Goal: Obtain resource: Obtain resource

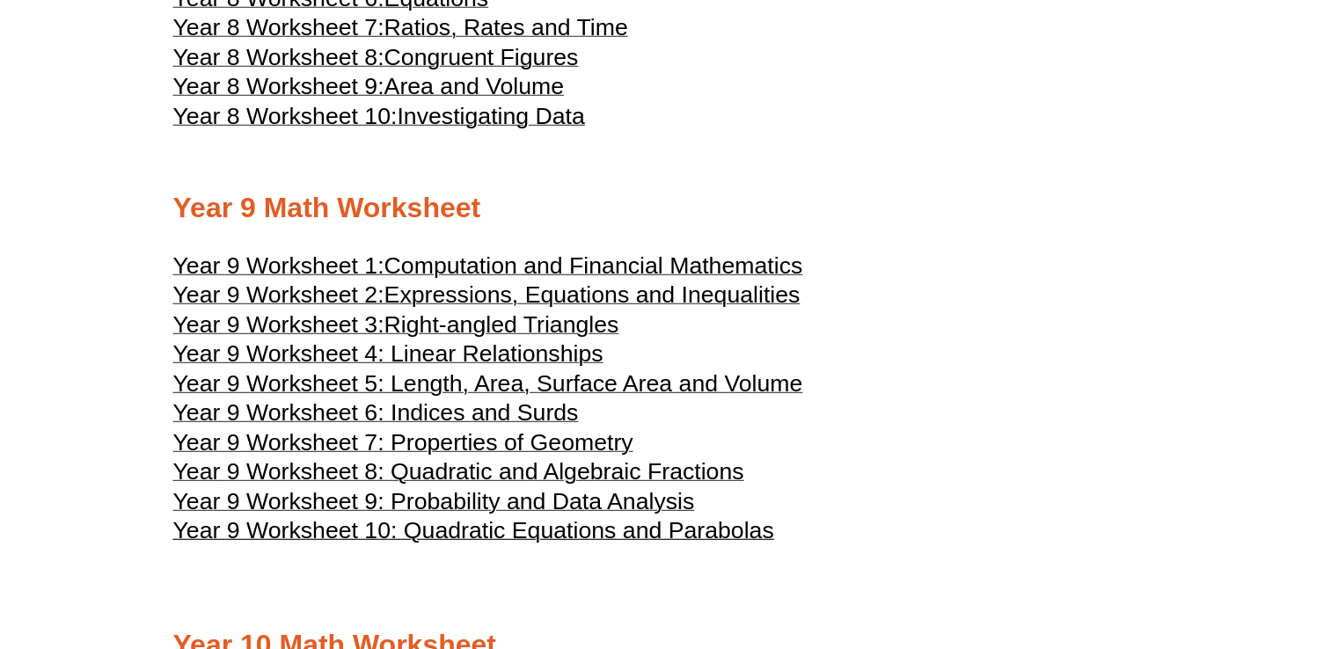
scroll to position [4952, 0]
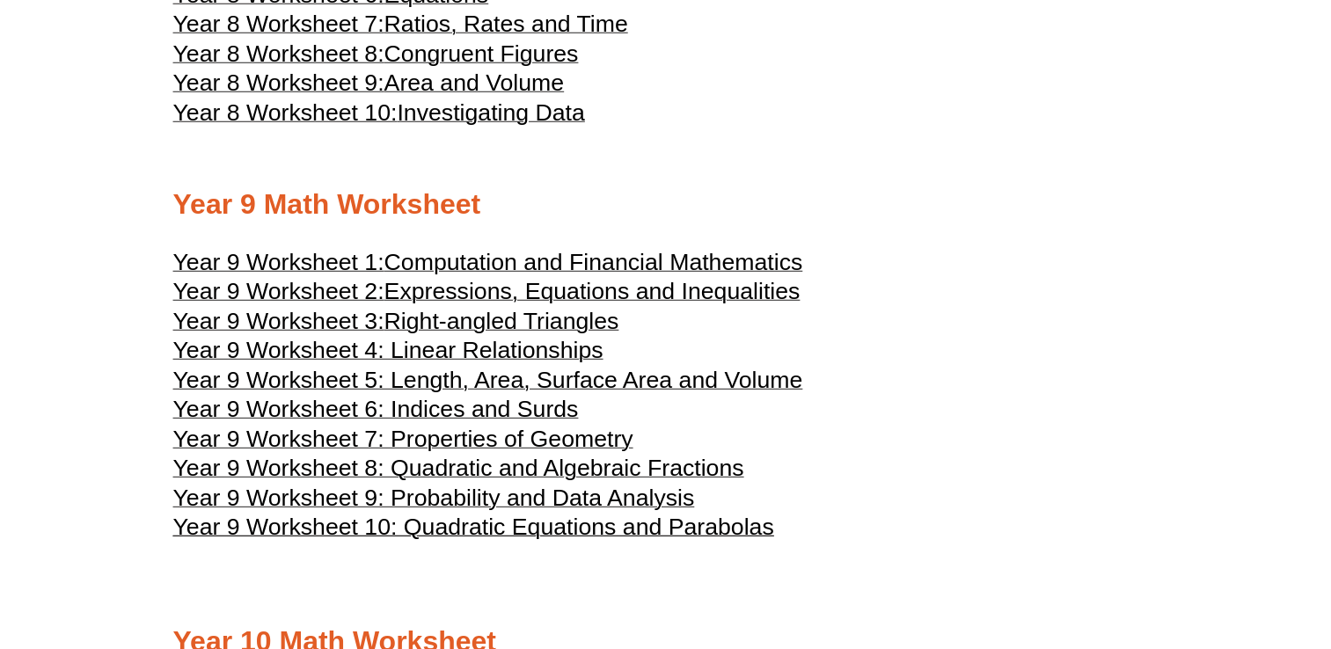
click at [586, 355] on span "Year 9 Worksheet 4: Linear Relationships" at bounding box center [388, 350] width 430 height 26
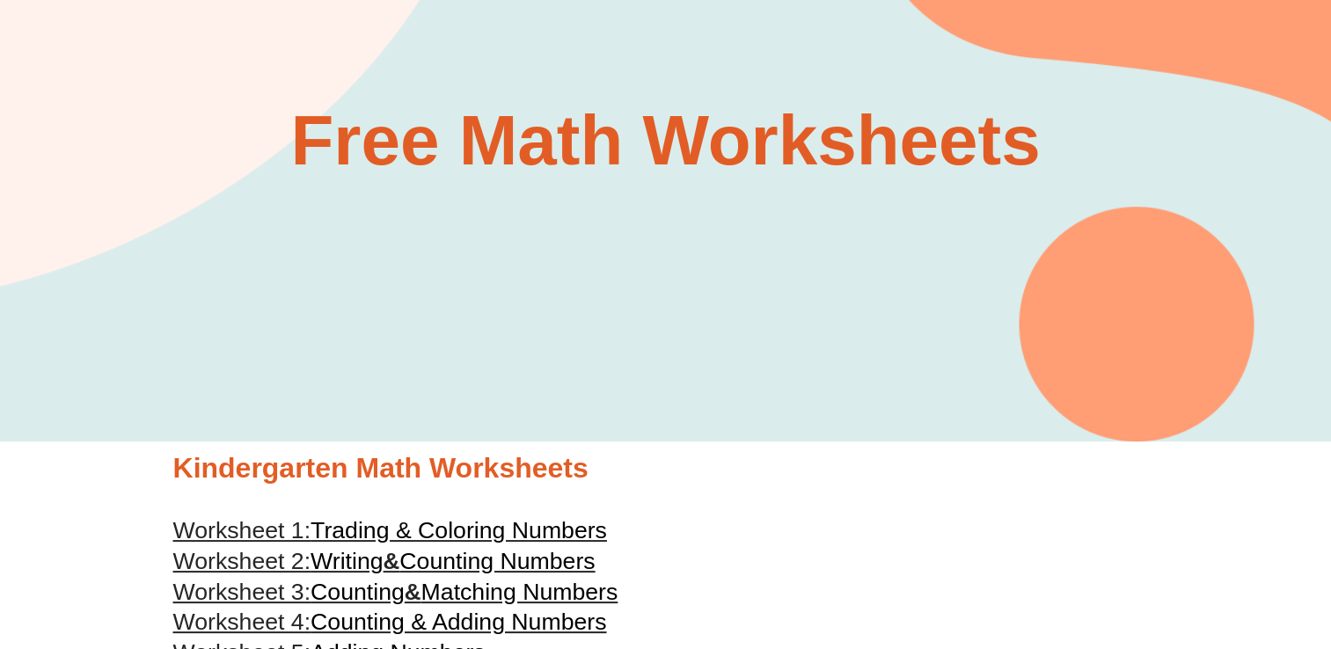
scroll to position [0, 0]
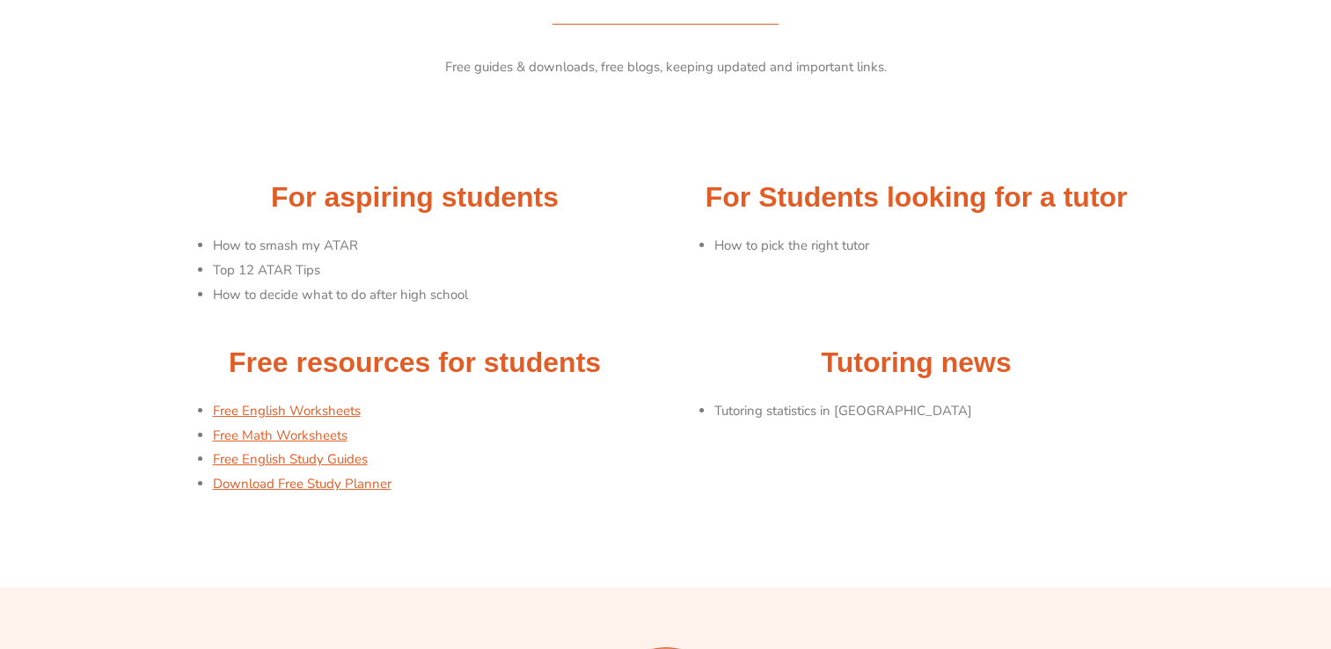
scroll to position [77, 0]
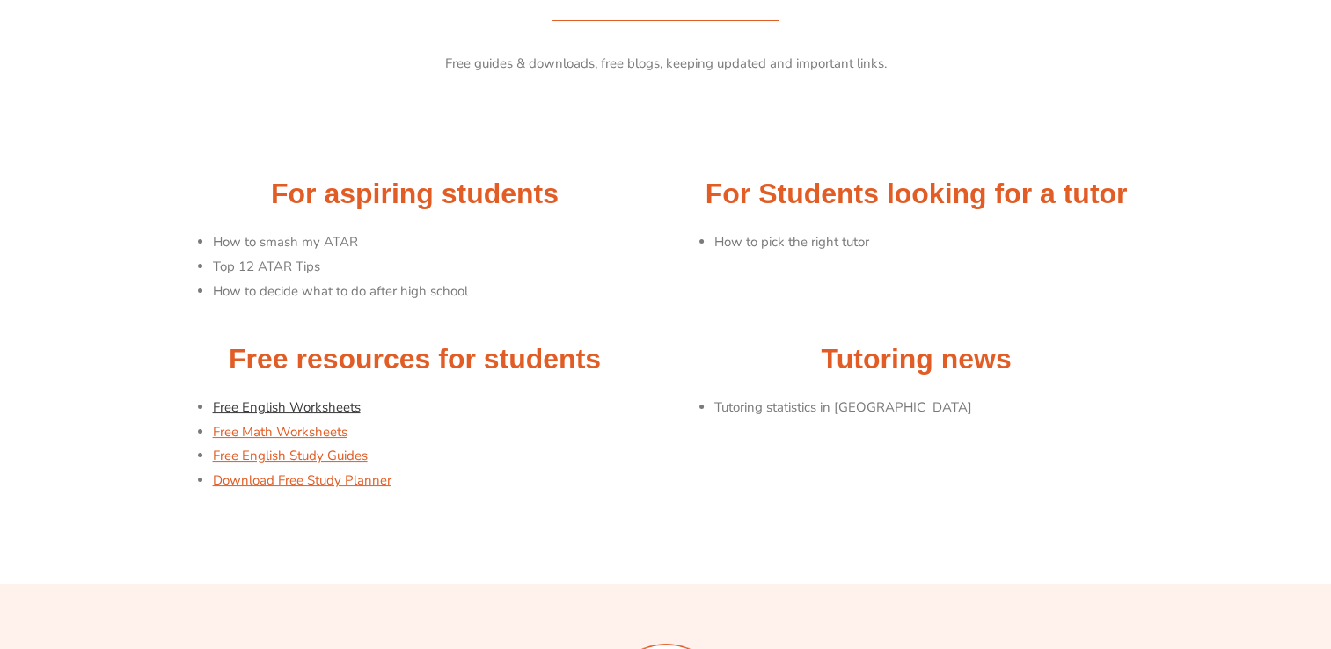
click at [324, 405] on link "Free English Worksheets" at bounding box center [287, 408] width 148 height 18
click at [298, 461] on link "Free English Study Guides" at bounding box center [290, 456] width 155 height 18
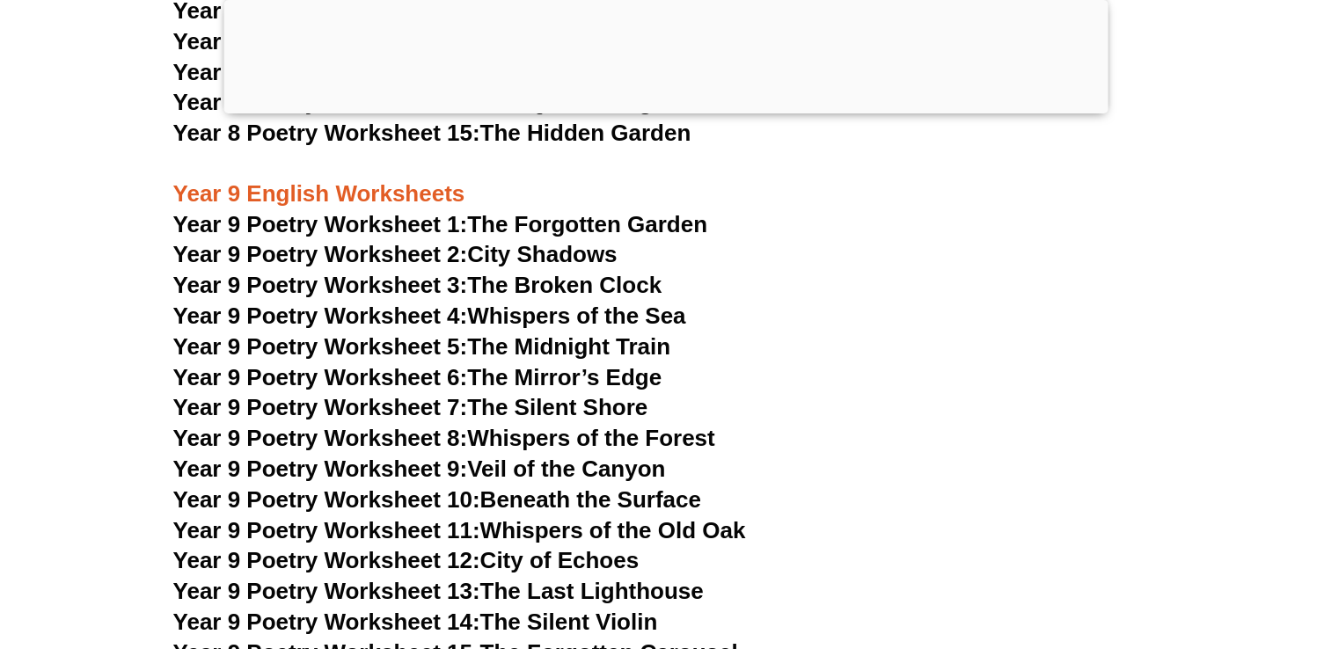
scroll to position [11959, 0]
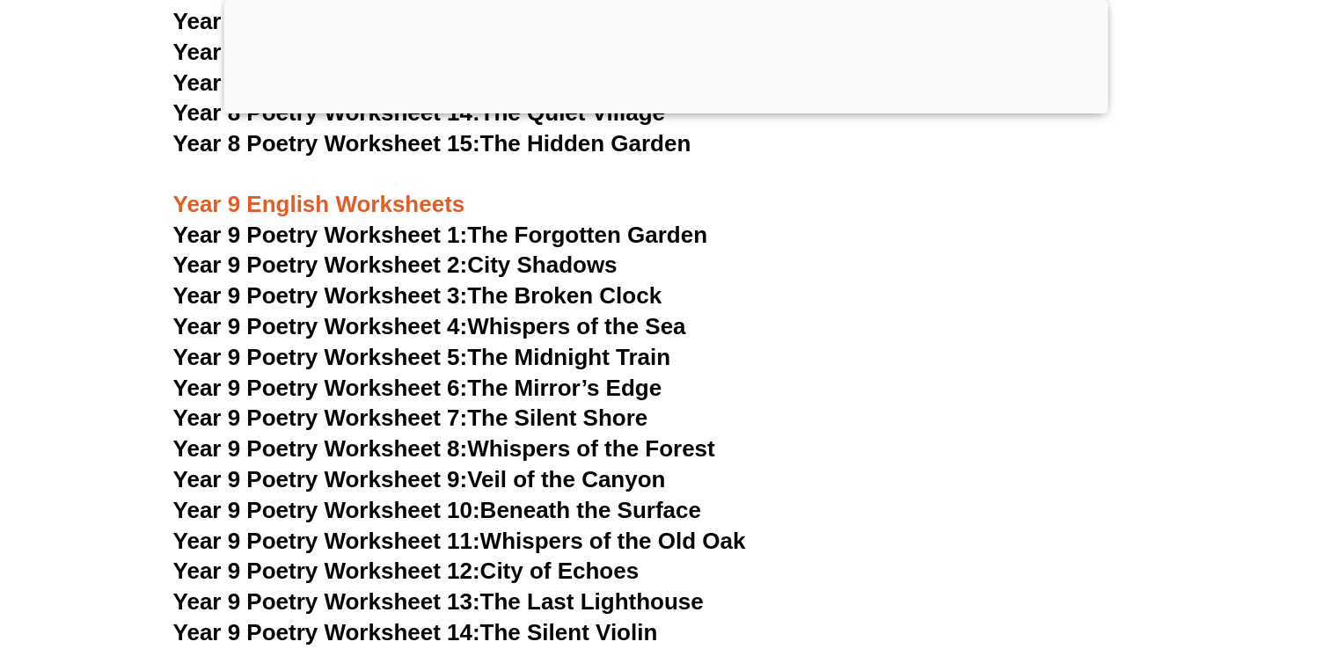
click at [454, 222] on span "Year 9 Poetry Worksheet 1:" at bounding box center [320, 235] width 295 height 26
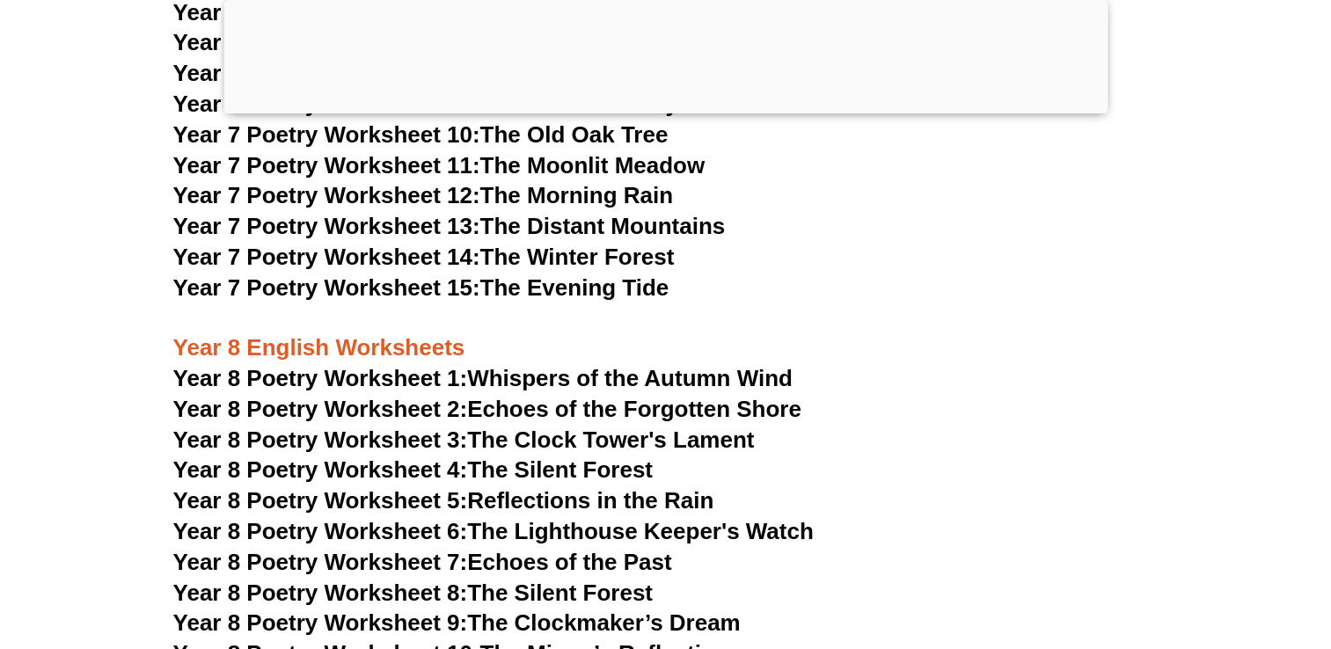
scroll to position [11271, 0]
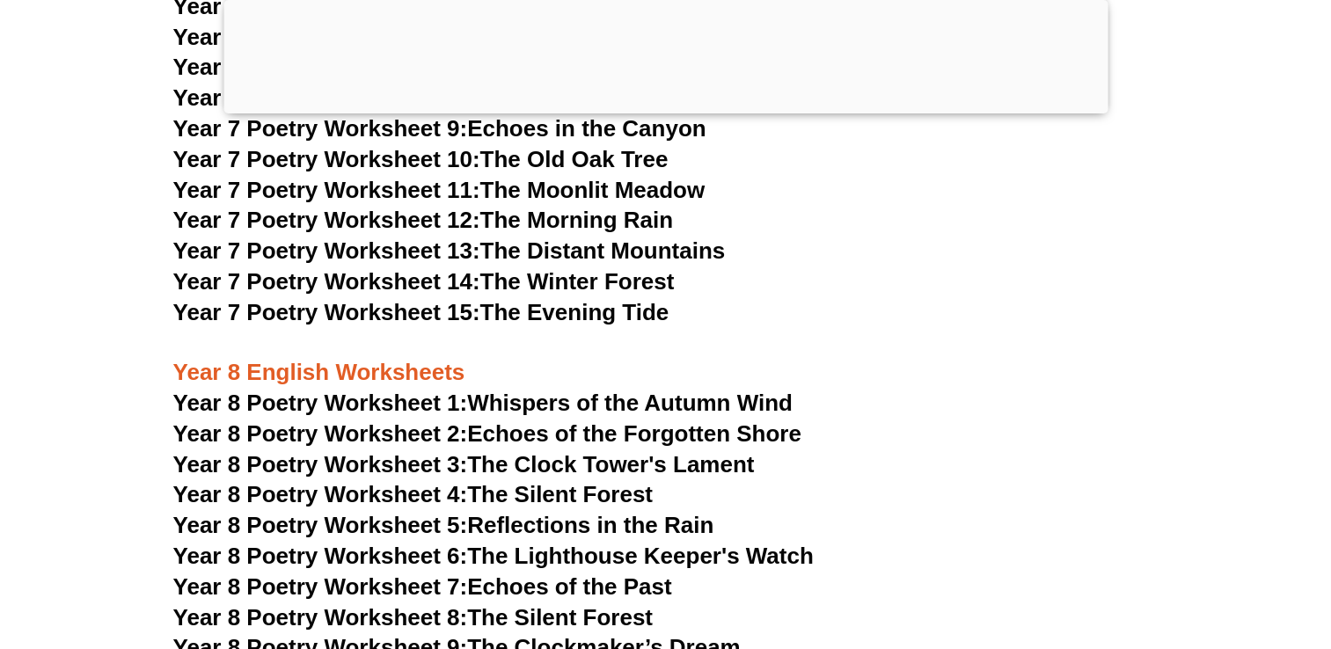
click at [680, 390] on link "Year 8 Poetry Worksheet 1: Whispers of the Autumn Wind" at bounding box center [482, 403] width 619 height 26
